Goal: Find contact information: Find contact information

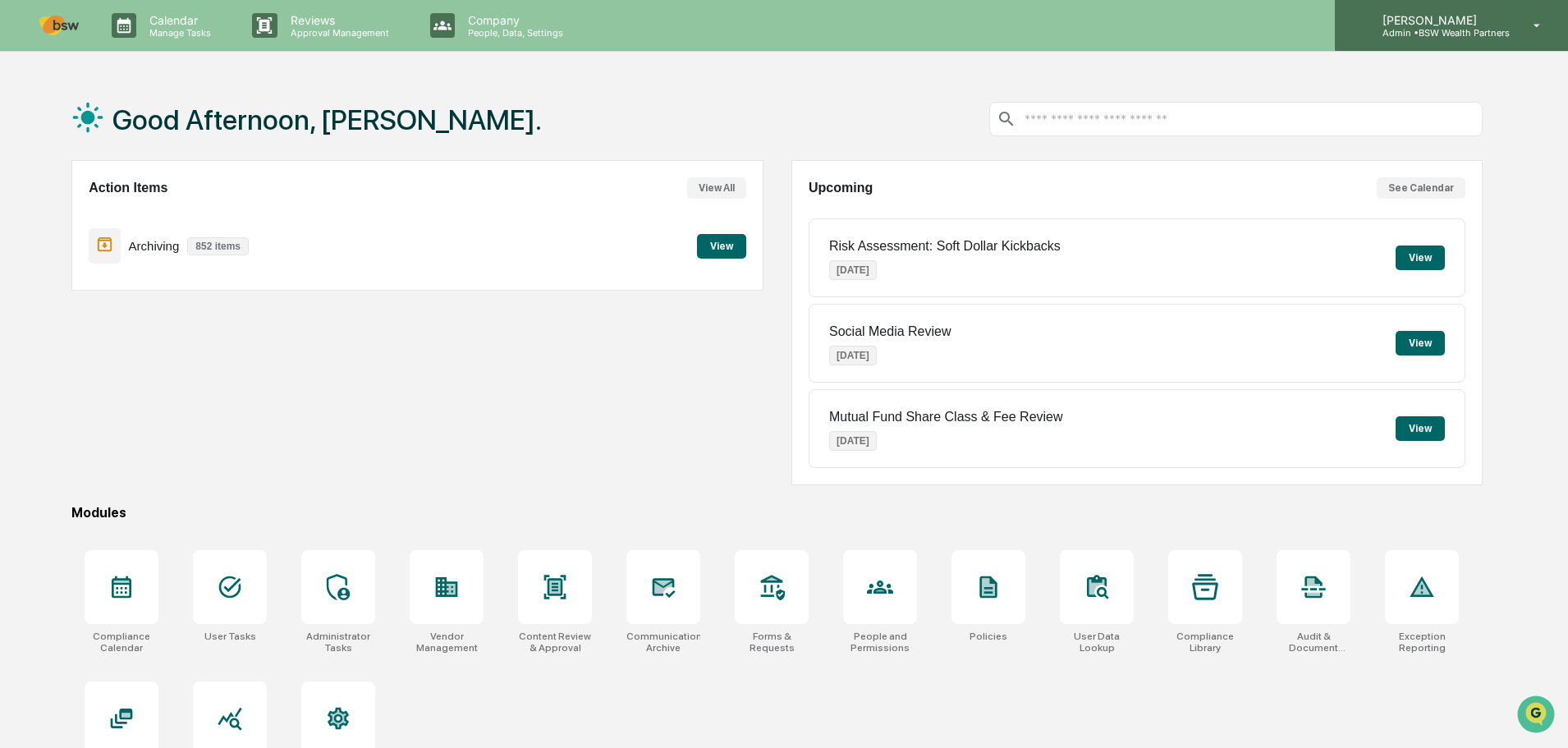
click at [1544, 24] on icon at bounding box center [1537, 26] width 29 height 16
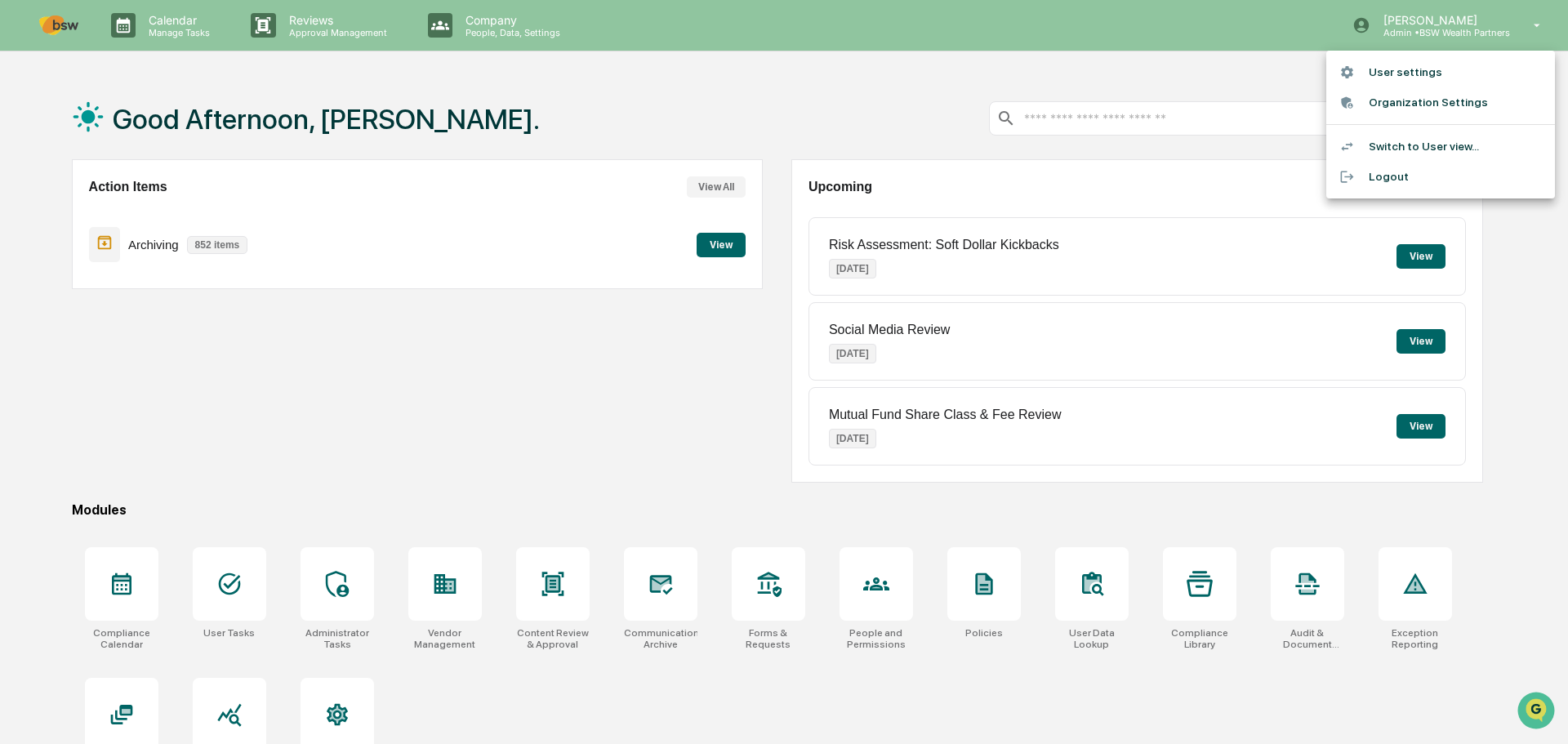
drag, startPoint x: 551, startPoint y: 314, endPoint x: 560, endPoint y: 313, distance: 9.1
click at [551, 313] on div at bounding box center [784, 372] width 1568 height 744
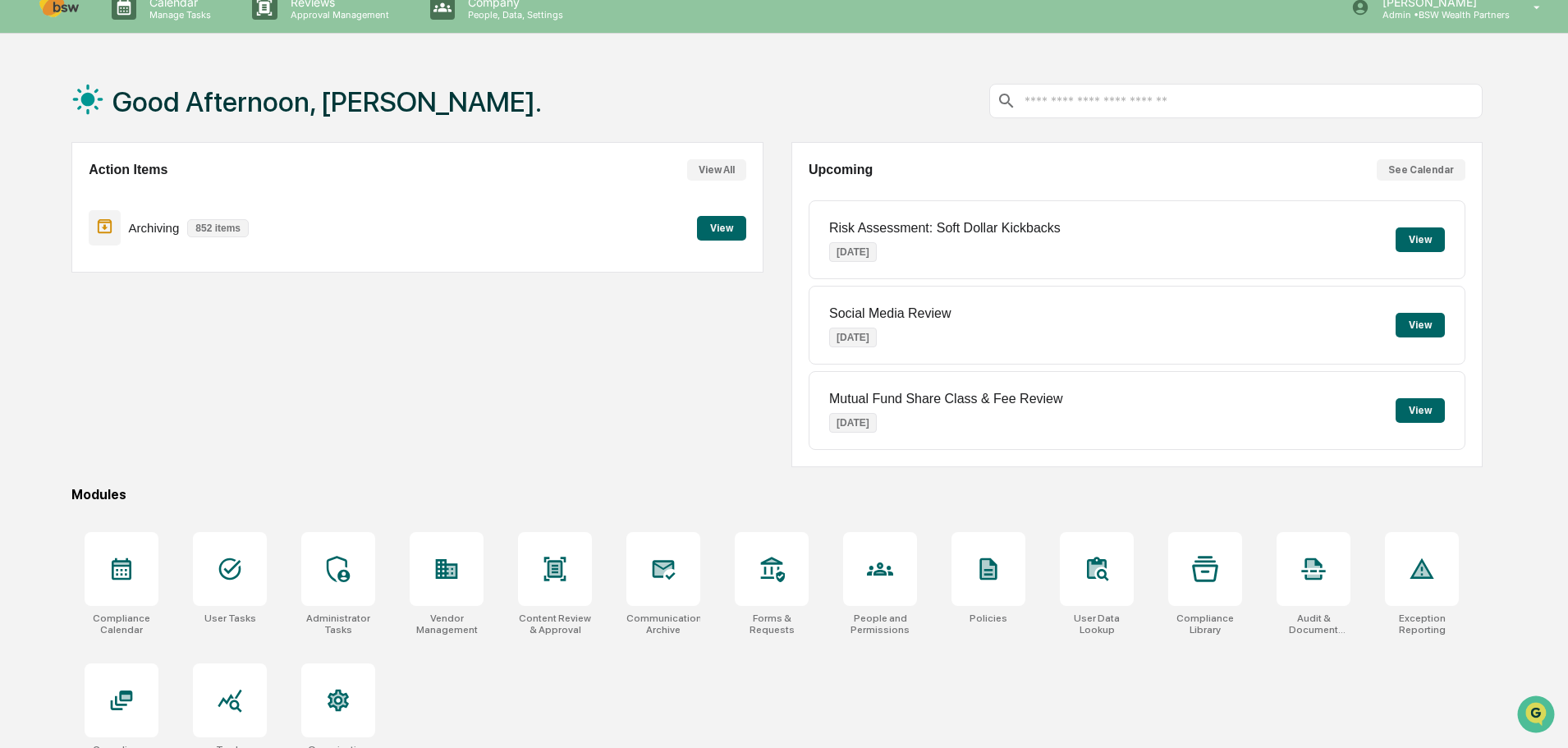
scroll to position [78, 0]
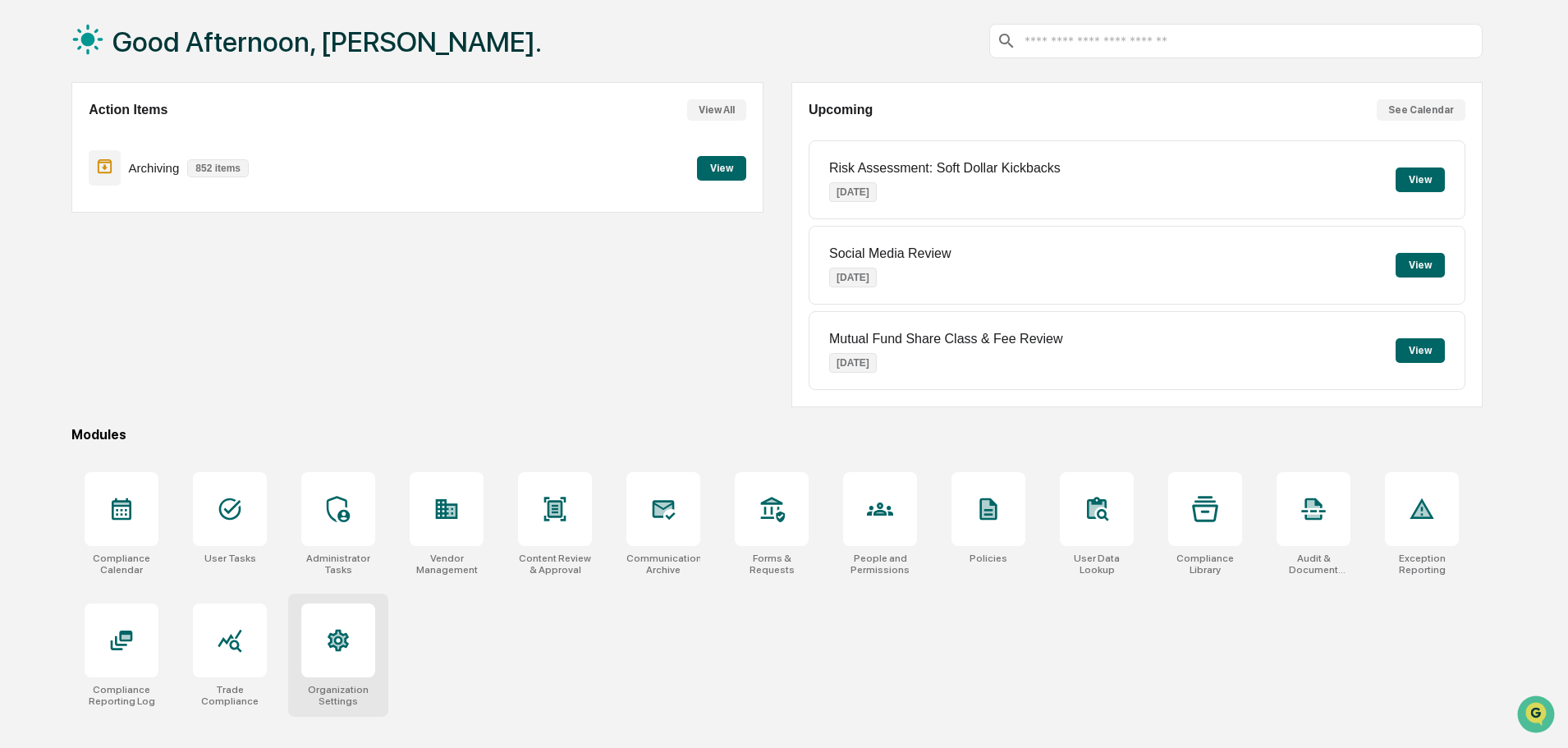
click at [363, 665] on div at bounding box center [338, 641] width 74 height 74
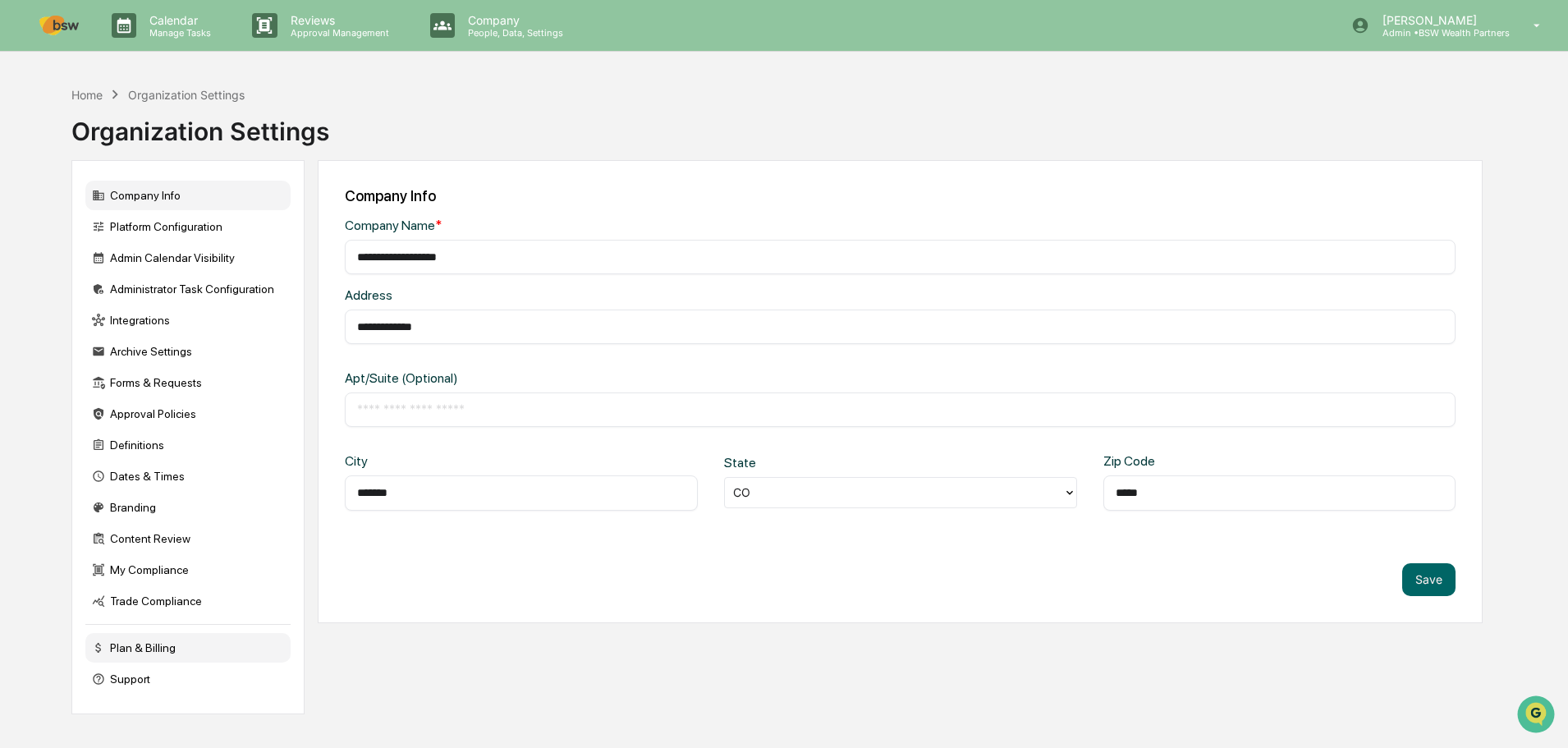
click at [161, 646] on div "Plan & Billing" at bounding box center [188, 648] width 205 height 30
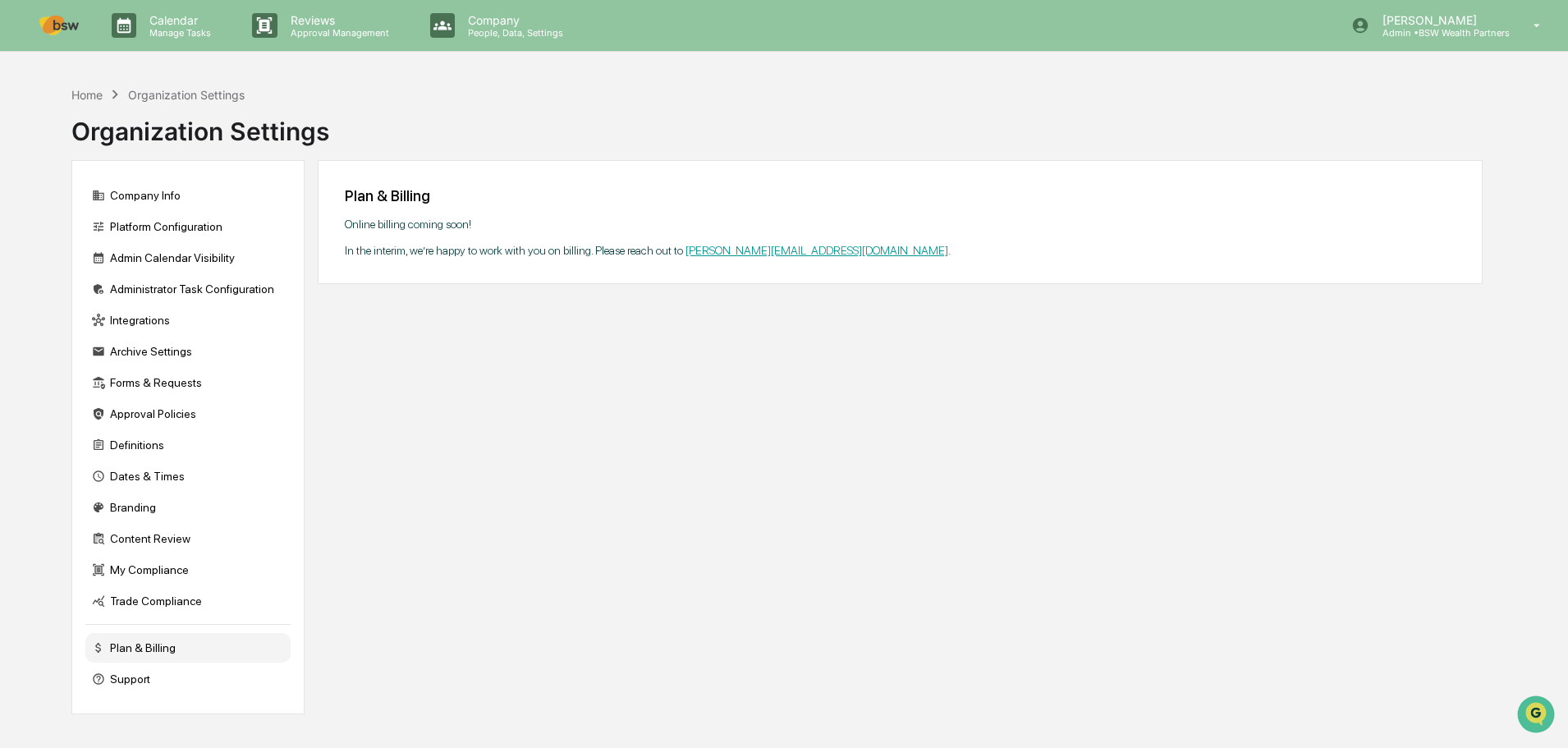
click at [764, 250] on link "dave@greenboard.com" at bounding box center [816, 250] width 262 height 13
drag, startPoint x: 804, startPoint y: 248, endPoint x: 684, endPoint y: 254, distance: 120.1
click at [684, 254] on div "Online billing coming soon! In the interim, we’re happy to work with you on bil…" at bounding box center [900, 237] width 1111 height 40
copy div "dave@greenboard.com ."
